Goal: Navigation & Orientation: Go to known website

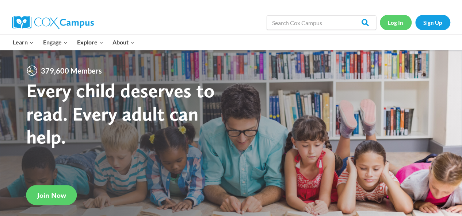
click at [400, 24] on link "Log In" at bounding box center [395, 22] width 32 height 15
click at [391, 21] on link "Log In" at bounding box center [395, 22] width 32 height 15
